Goal: Information Seeking & Learning: Learn about a topic

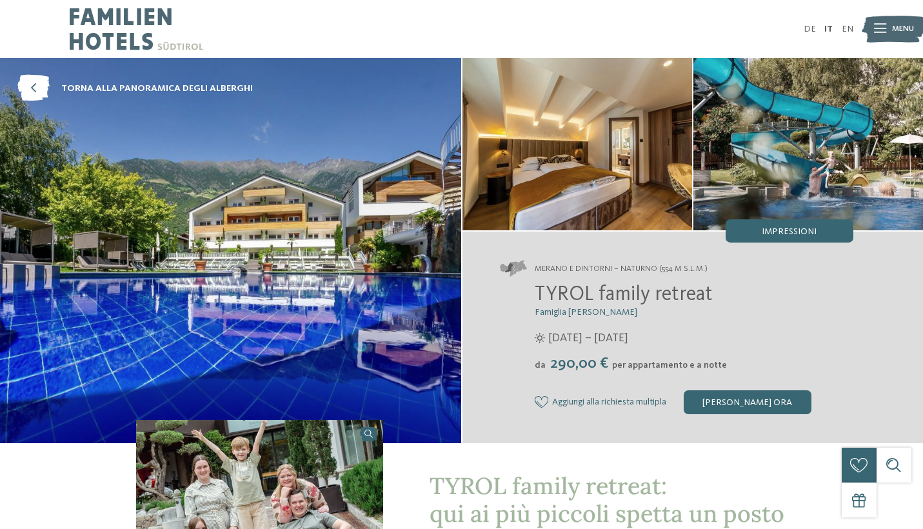
click at [657, 172] on img at bounding box center [578, 144] width 230 height 172
click at [737, 167] on img at bounding box center [808, 144] width 230 height 172
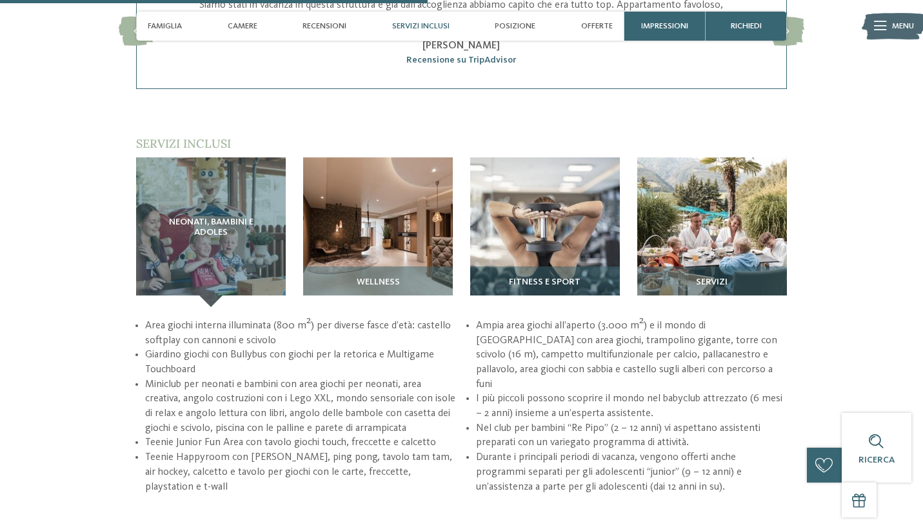
scroll to position [1462, 0]
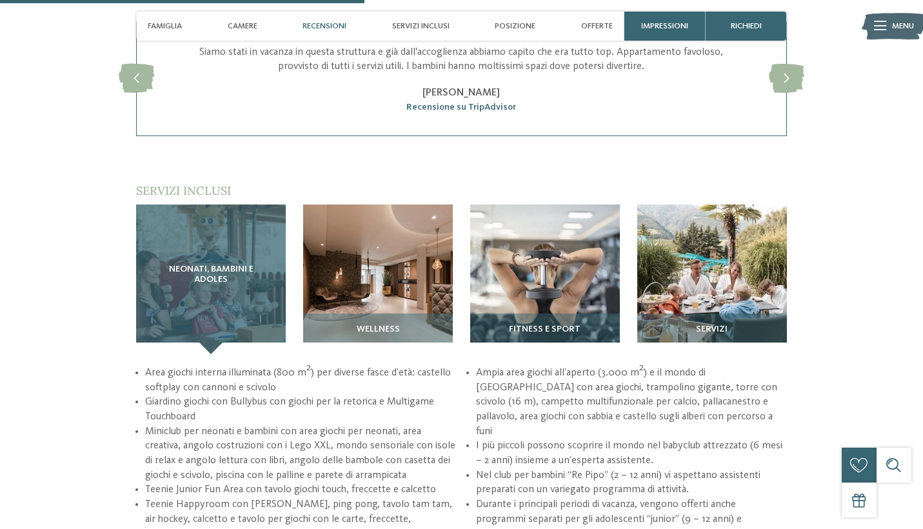
click at [219, 278] on span "Neonati, bambini e adoles" at bounding box center [210, 274] width 103 height 21
click at [221, 309] on div "Neonati, bambini e adoles" at bounding box center [211, 279] width 150 height 150
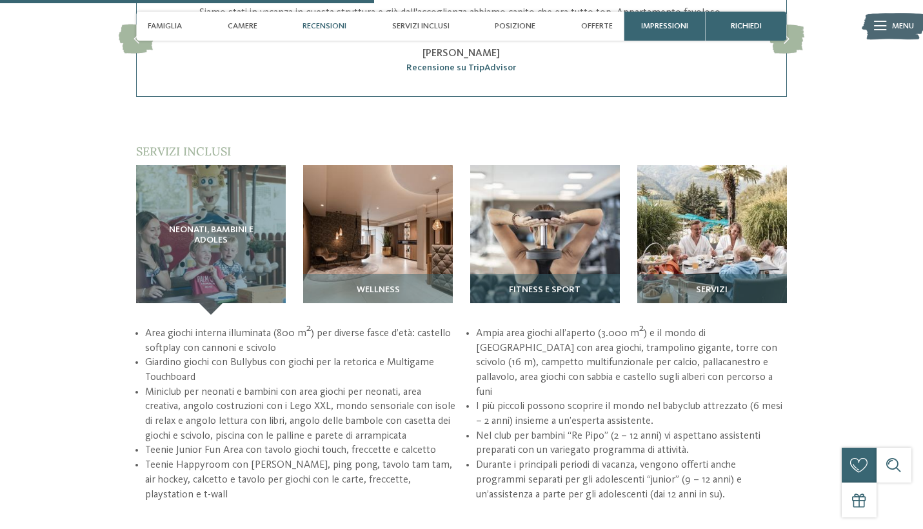
scroll to position [1502, 0]
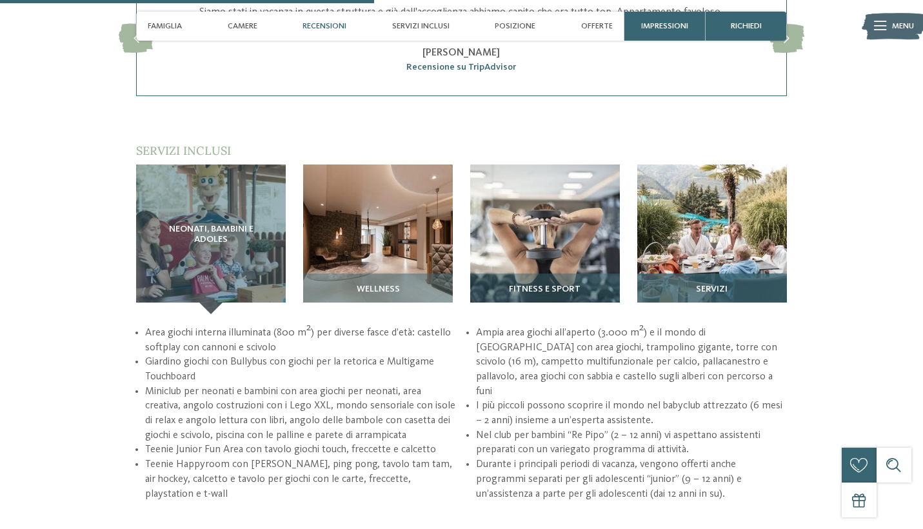
click at [724, 241] on img at bounding box center [712, 239] width 150 height 150
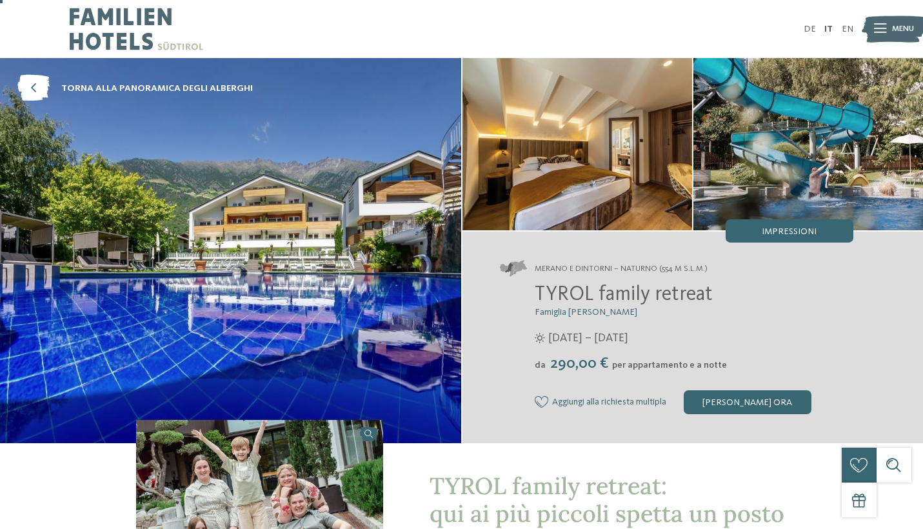
scroll to position [0, 0]
click at [250, 341] on img at bounding box center [230, 250] width 461 height 384
click at [217, 89] on span "torna alla panoramica degli alberghi" at bounding box center [157, 88] width 192 height 13
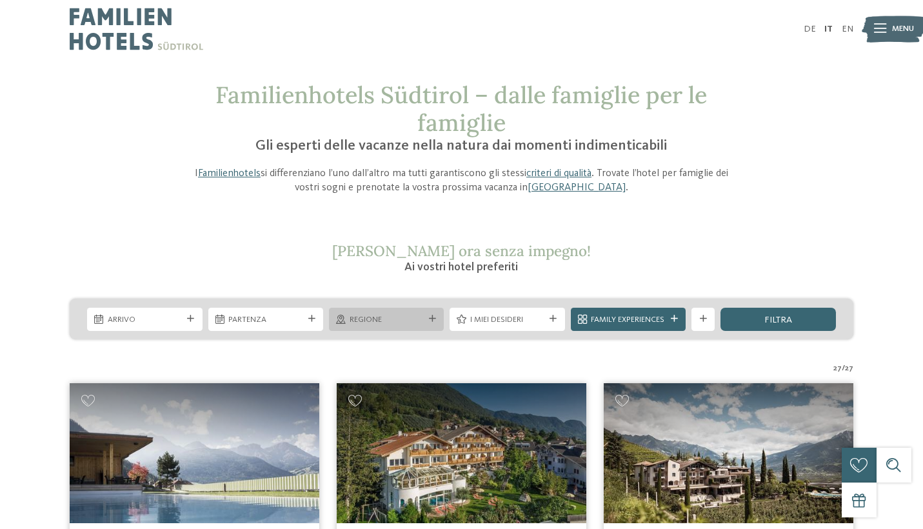
click at [385, 317] on span "Regione" at bounding box center [387, 320] width 74 height 12
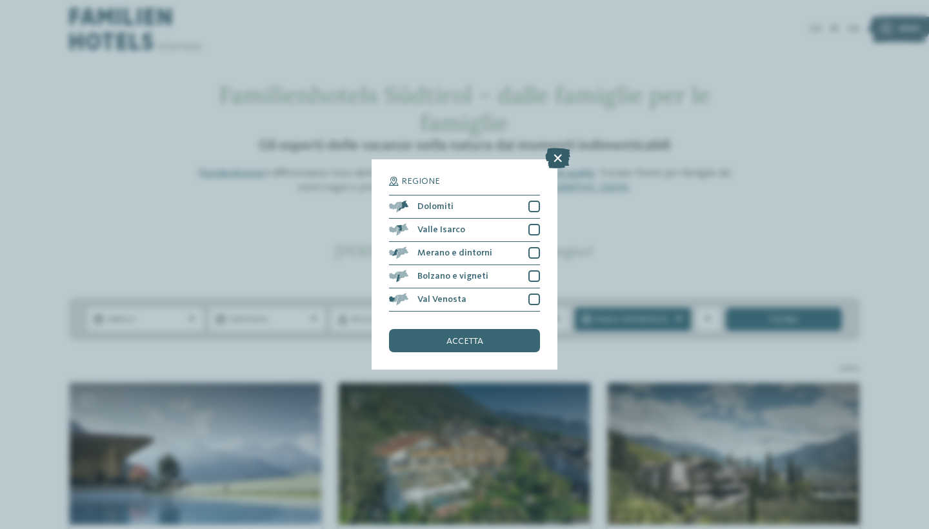
click at [563, 148] on icon at bounding box center [557, 158] width 25 height 21
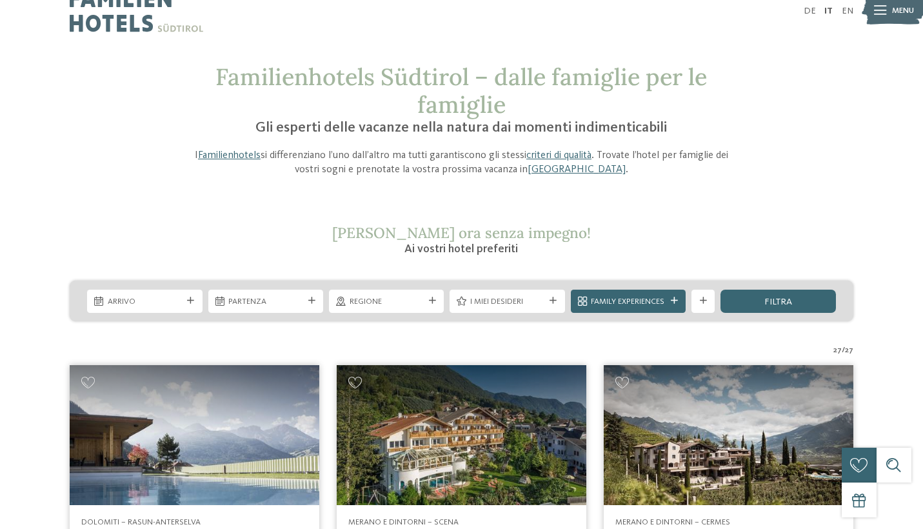
scroll to position [19, 0]
